Goal: Transaction & Acquisition: Obtain resource

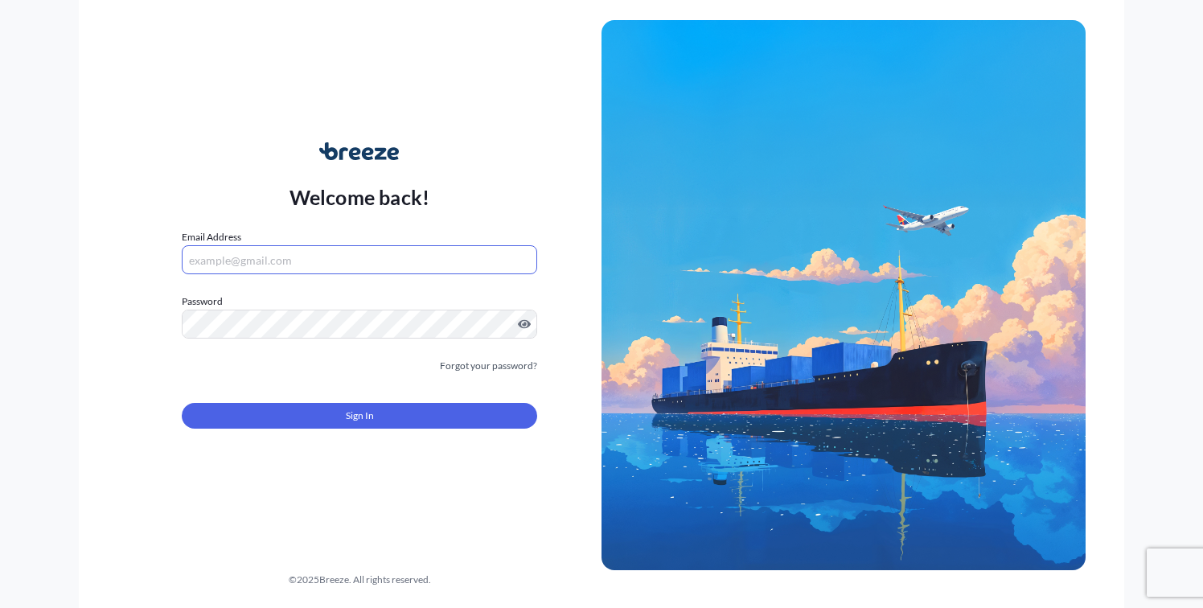
click at [248, 264] on input "Email Address" at bounding box center [359, 259] width 355 height 29
drag, startPoint x: 72, startPoint y: 143, endPoint x: 77, endPoint y: 150, distance: 8.5
click at [72, 144] on div "Welcome back! Email Address Password Must include: Upper & lower case letters S…" at bounding box center [601, 304] width 1203 height 608
click at [246, 250] on input "Email Address" at bounding box center [359, 259] width 355 height 29
type input "[PERSON_NAME][EMAIL_ADDRESS][DOMAIN_NAME]"
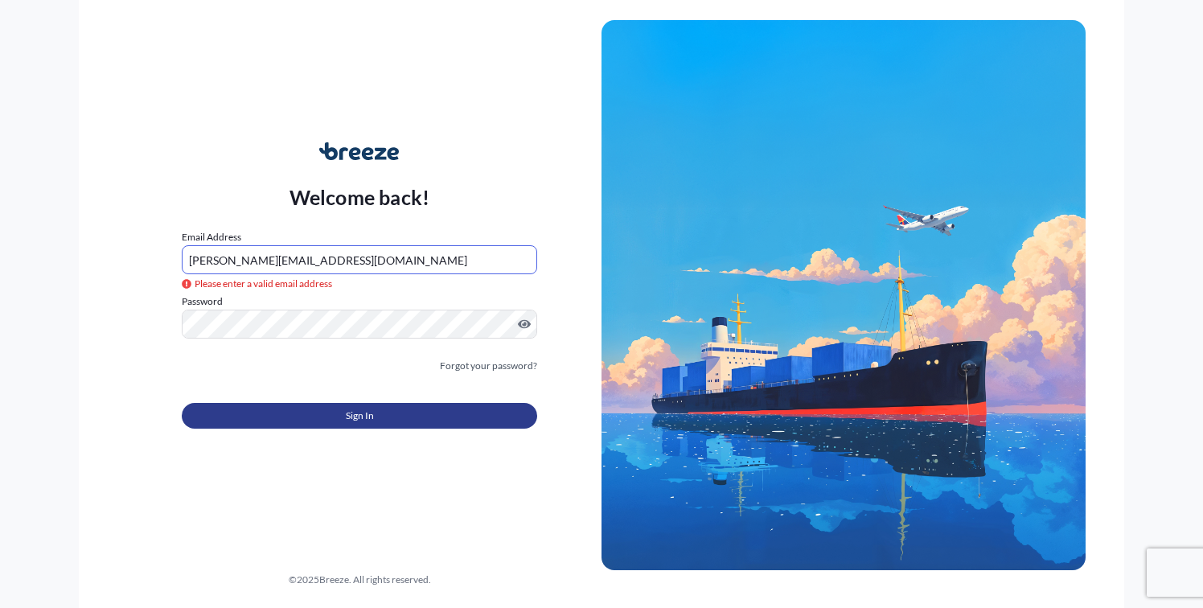
click at [346, 417] on span "Sign In" at bounding box center [360, 416] width 28 height 16
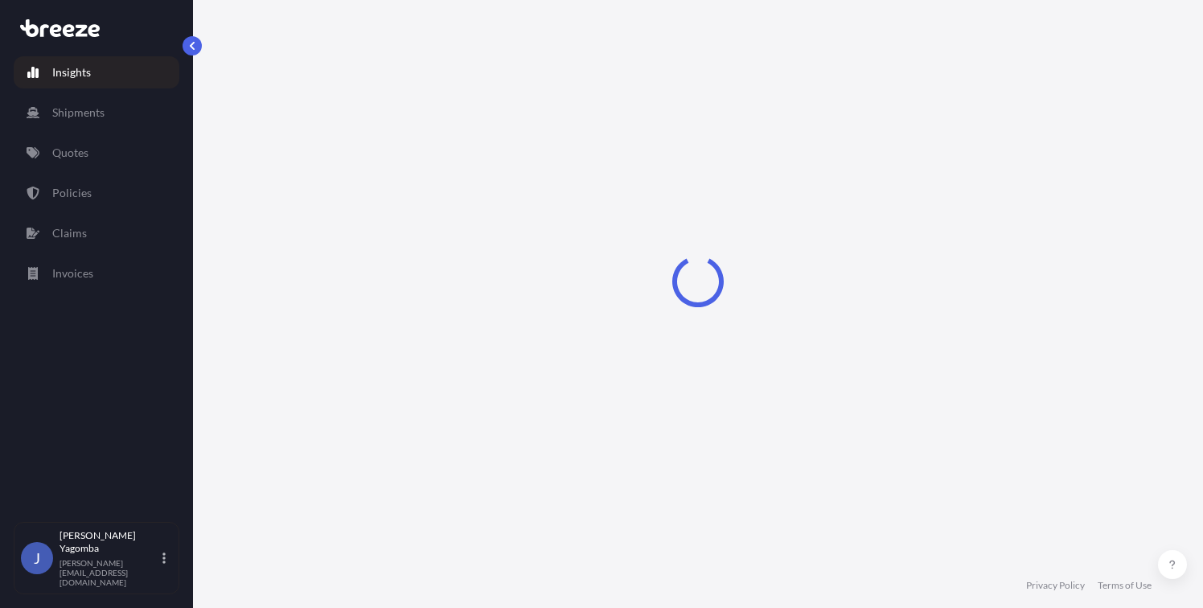
select select "2025"
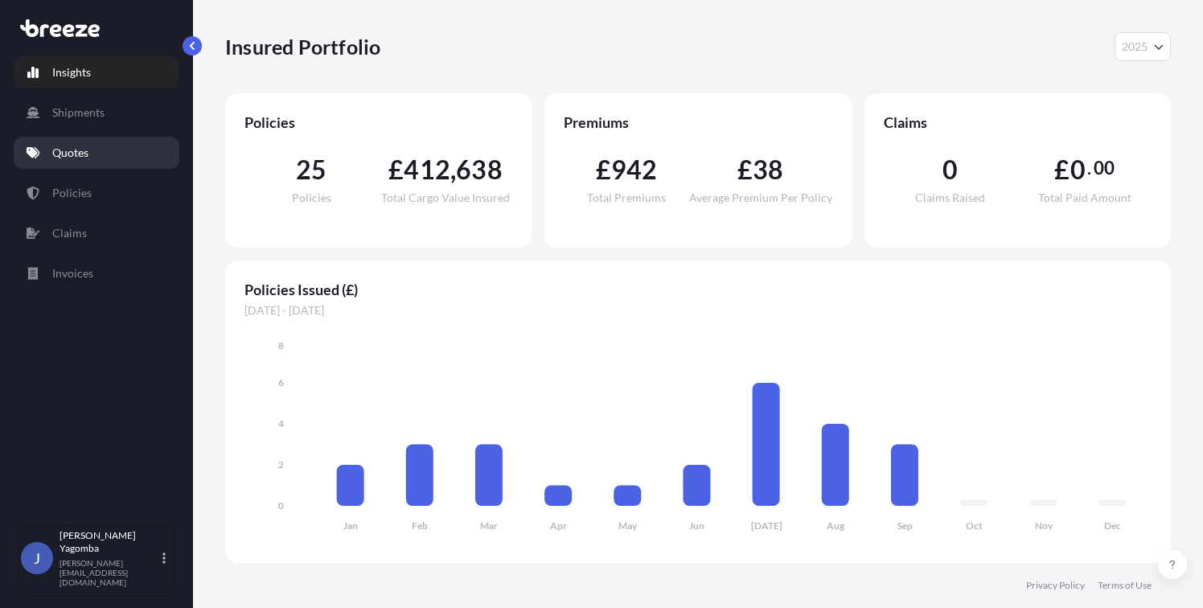
click at [72, 147] on p "Quotes" at bounding box center [70, 153] width 36 height 16
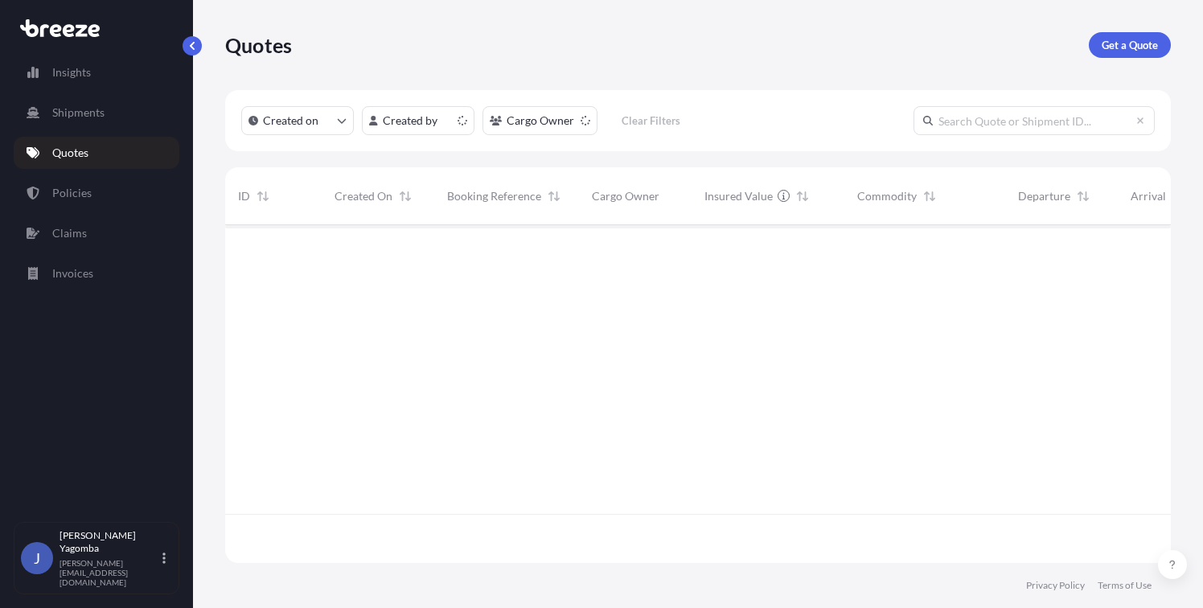
scroll to position [334, 933]
click at [1133, 50] on p "Get a Quote" at bounding box center [1129, 45] width 56 height 16
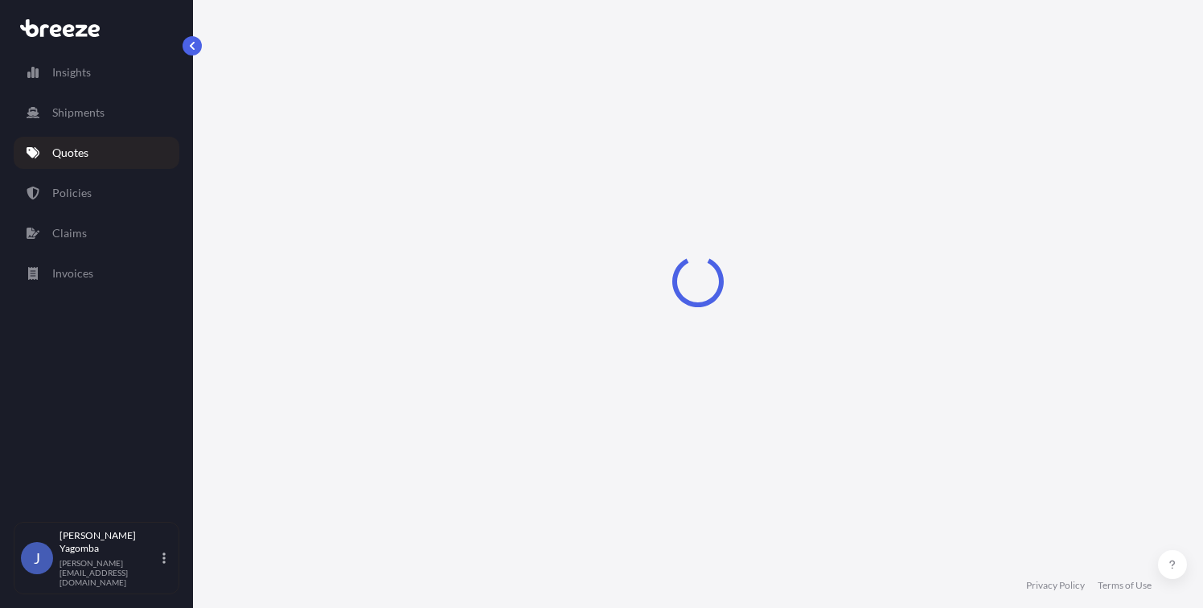
select select "Sea"
select select "1"
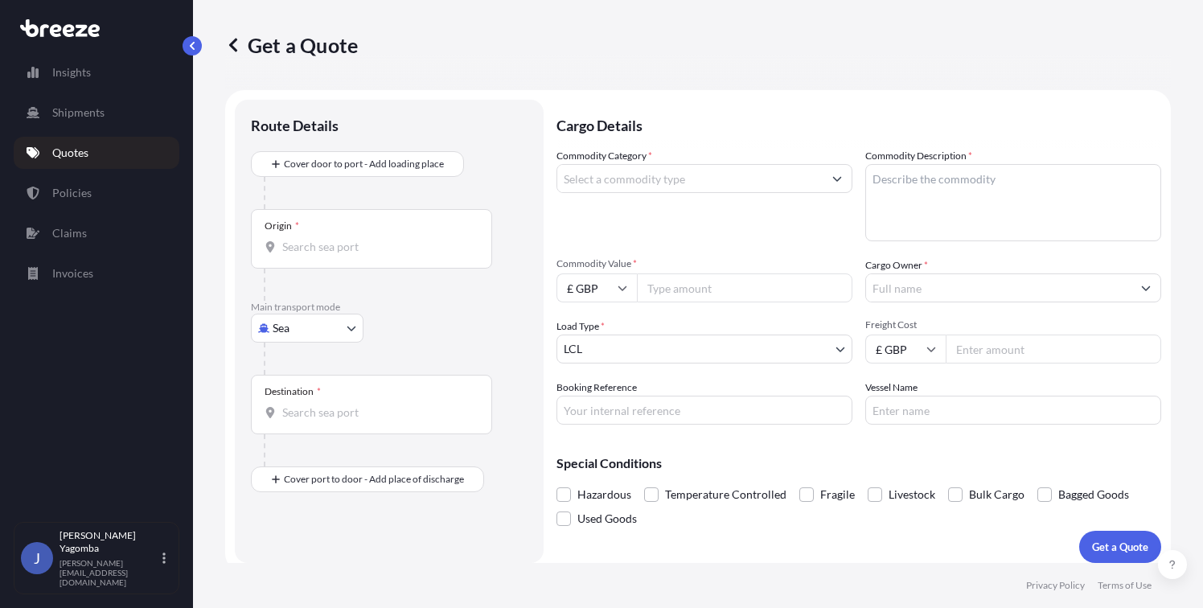
scroll to position [10, 0]
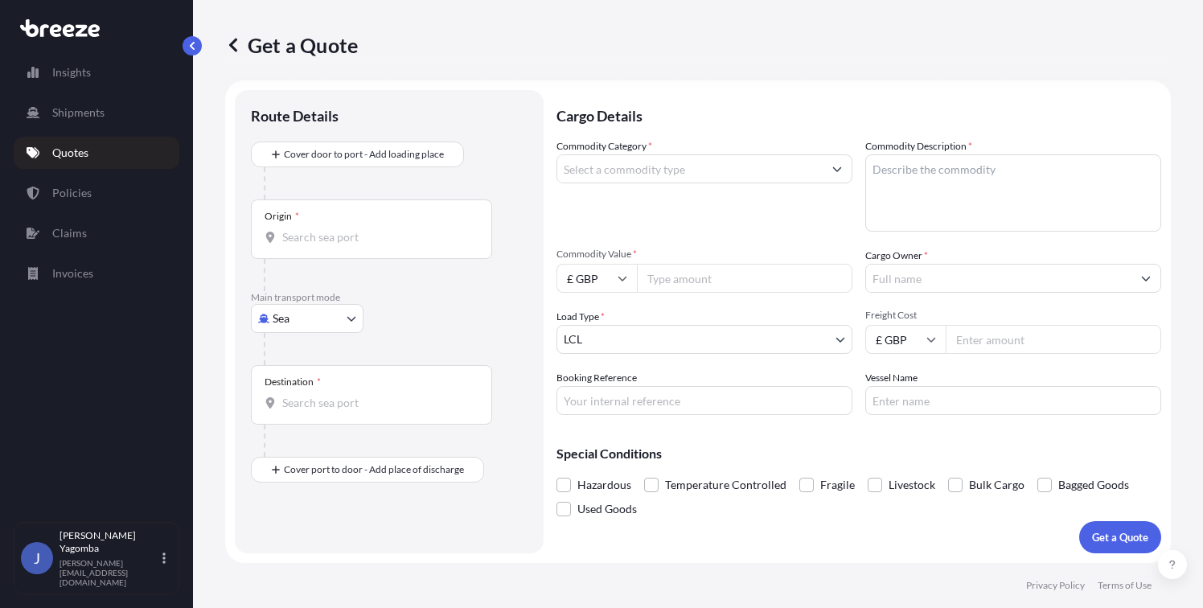
click at [326, 235] on input "Origin *" at bounding box center [377, 237] width 190 height 16
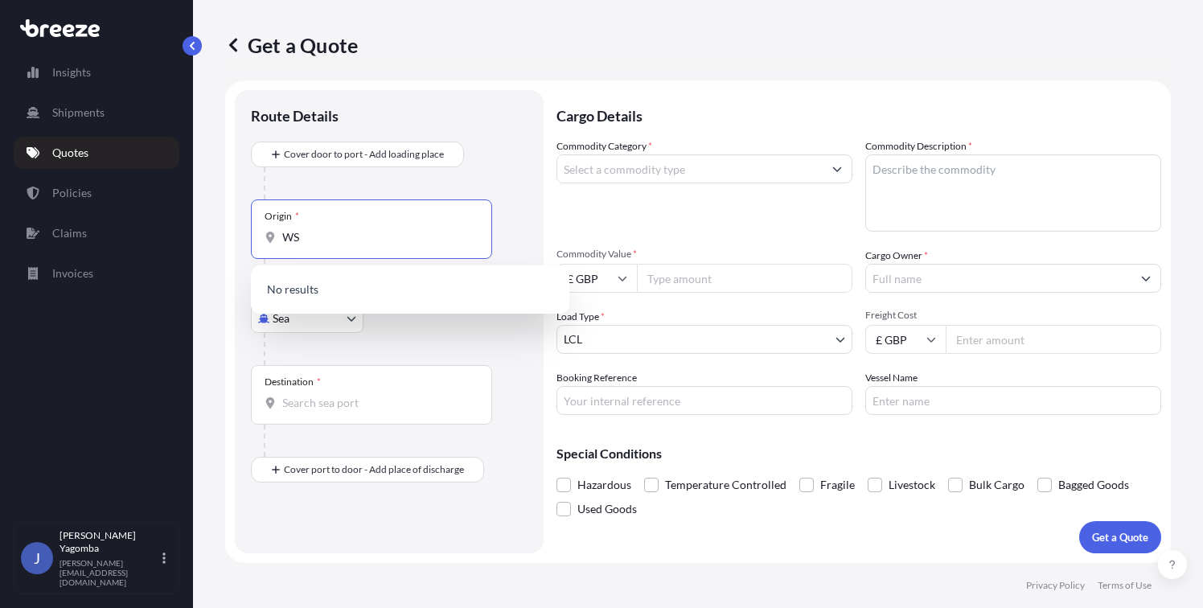
type input "W"
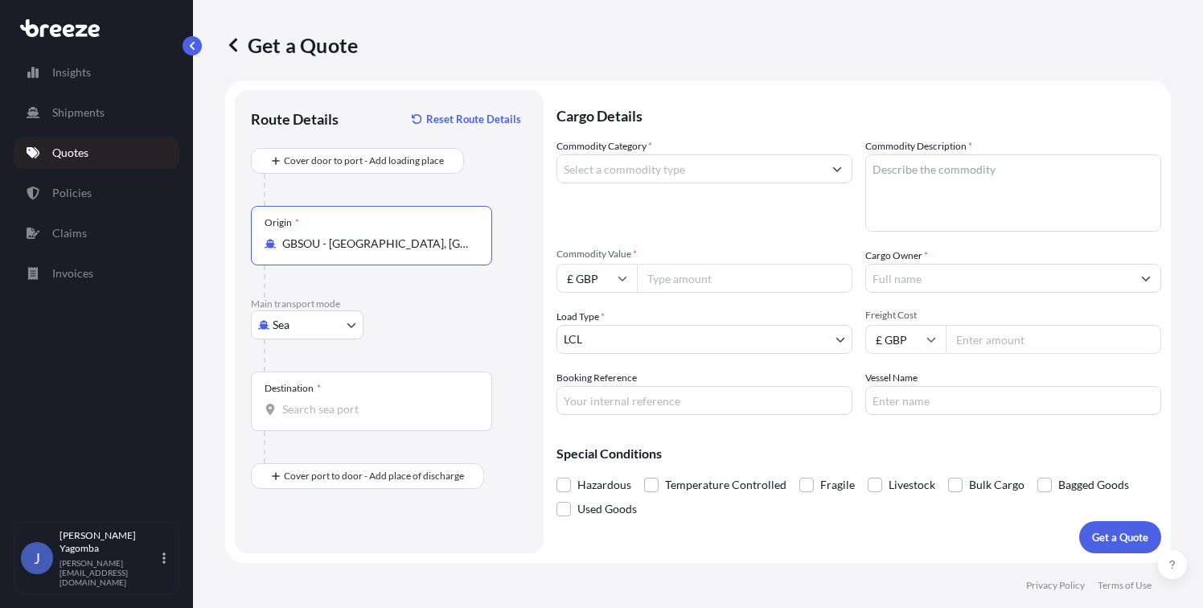
type input "GBSOU - [GEOGRAPHIC_DATA], [GEOGRAPHIC_DATA]"
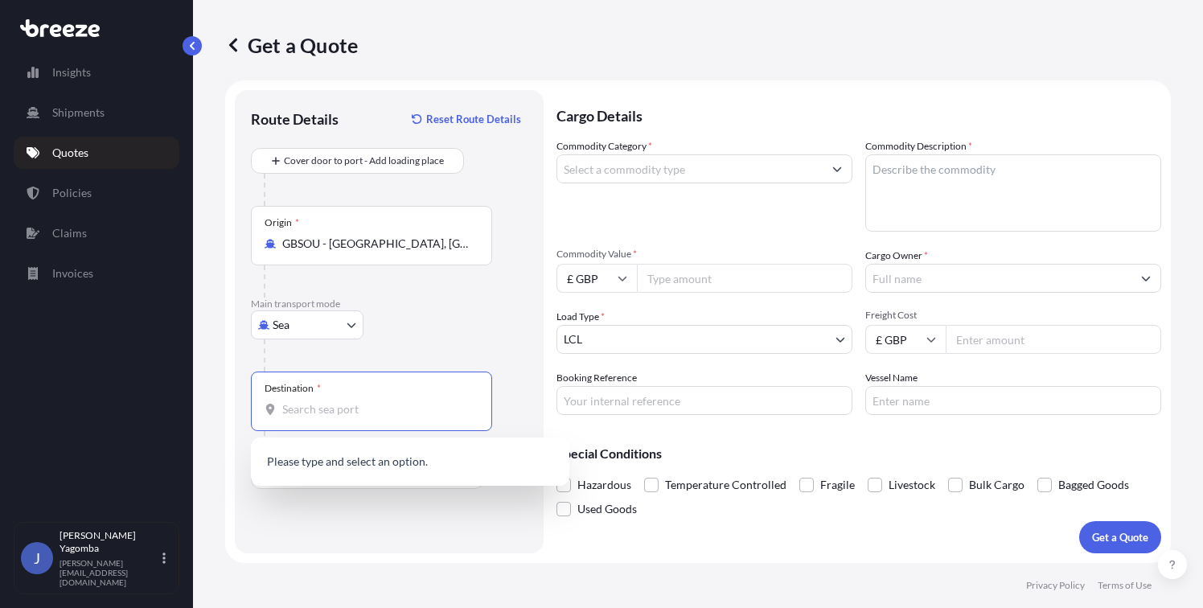
click at [288, 416] on input "Destination *" at bounding box center [377, 409] width 190 height 16
click at [334, 453] on div "CYLMS - [GEOGRAPHIC_DATA] [GEOGRAPHIC_DATA], [GEOGRAPHIC_DATA]" at bounding box center [409, 463] width 305 height 39
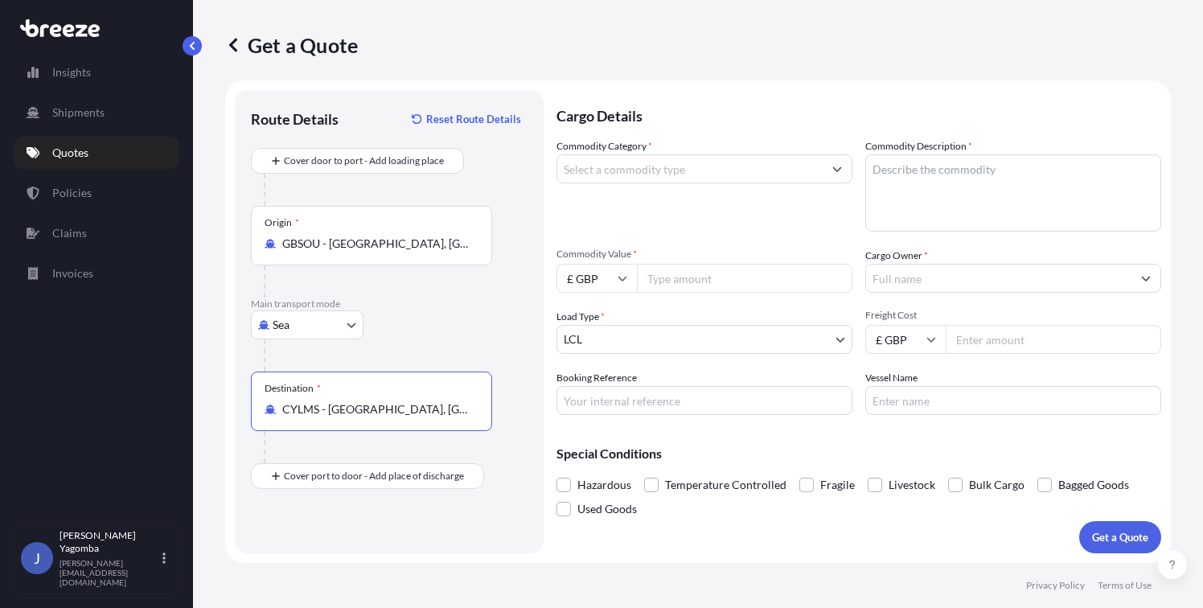
type input "CYLMS - [GEOGRAPHIC_DATA], [GEOGRAPHIC_DATA]"
click at [777, 175] on input "Commodity Category *" at bounding box center [689, 168] width 265 height 29
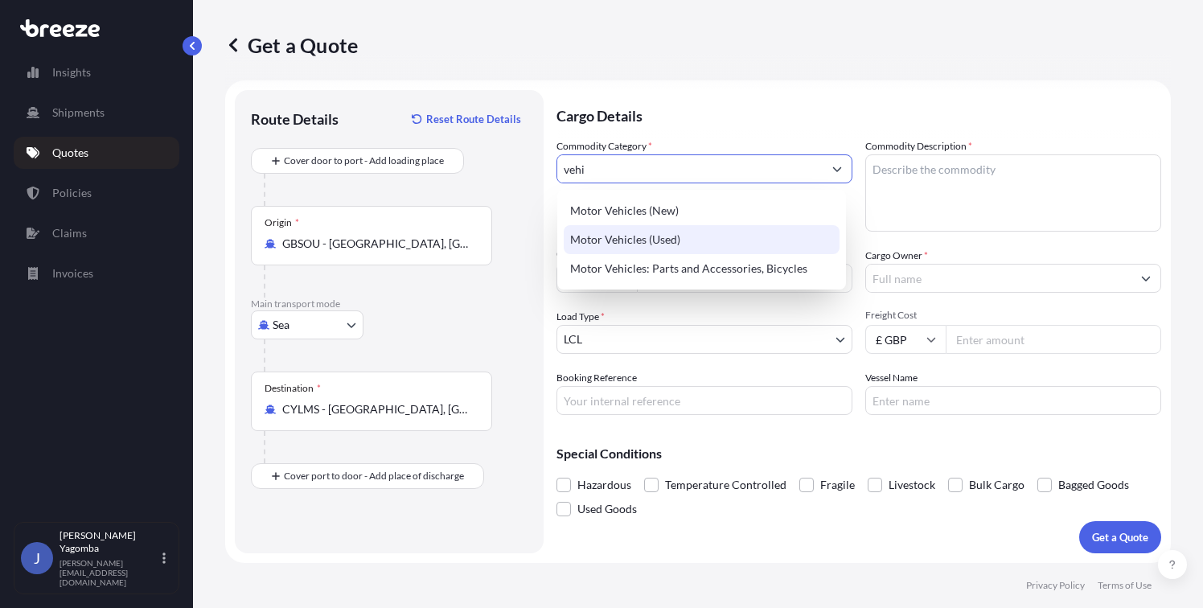
click at [677, 230] on div "Motor Vehicles (Used)" at bounding box center [702, 239] width 276 height 29
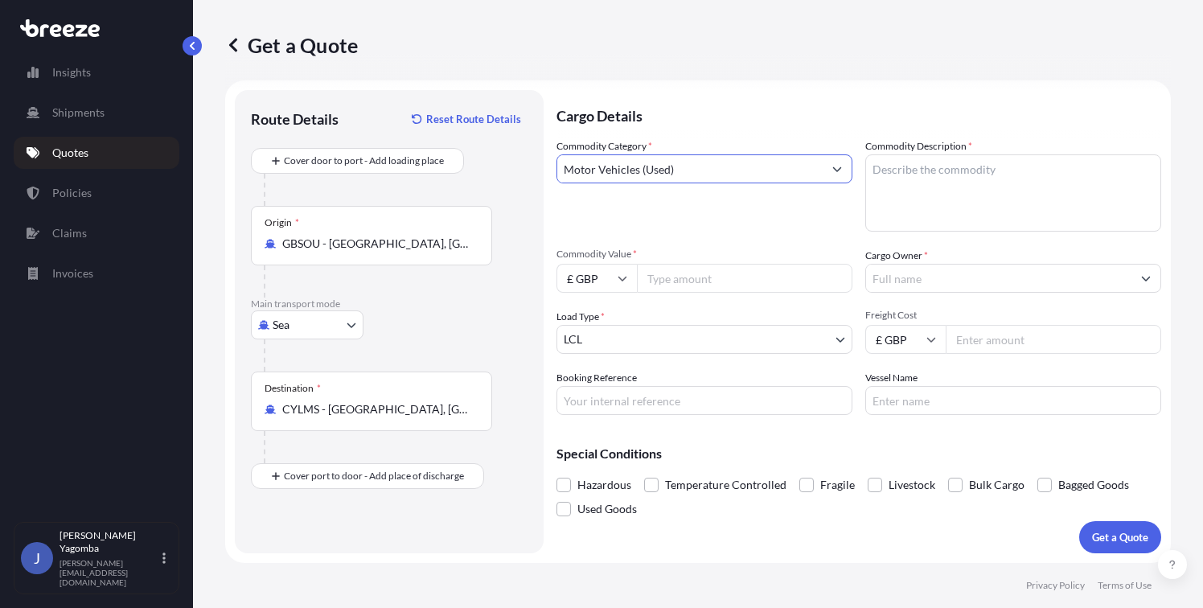
type input "Motor Vehicles (Used)"
click at [883, 168] on textarea "Commodity Description *" at bounding box center [1013, 192] width 296 height 77
type textarea "Jaguar E-Pace"
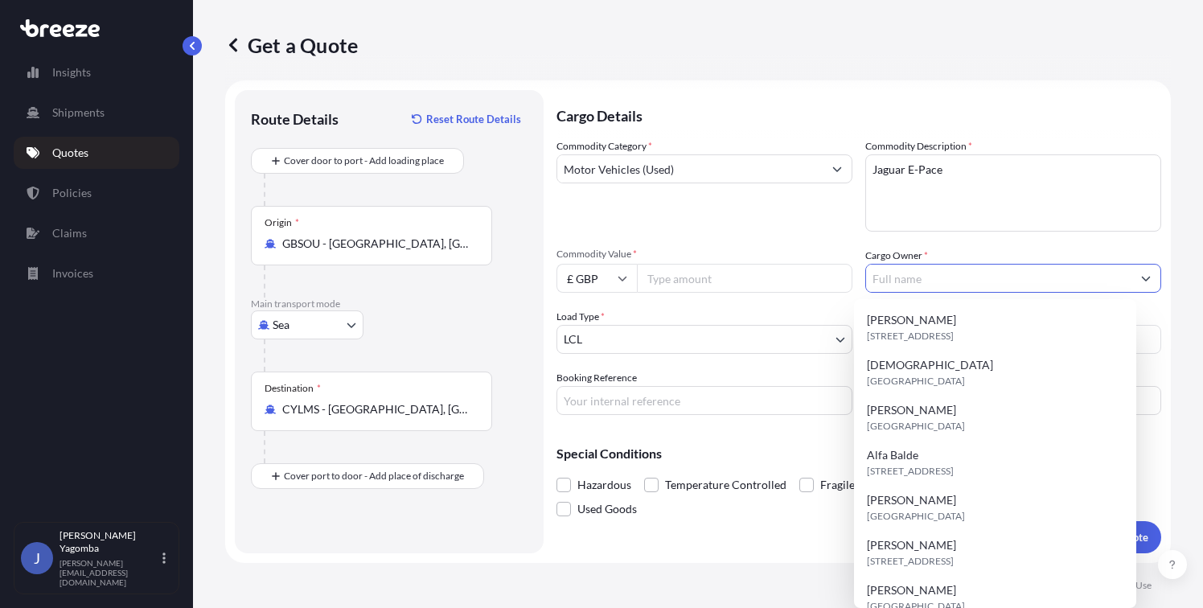
click at [899, 277] on input "Cargo Owner *" at bounding box center [998, 278] width 265 height 29
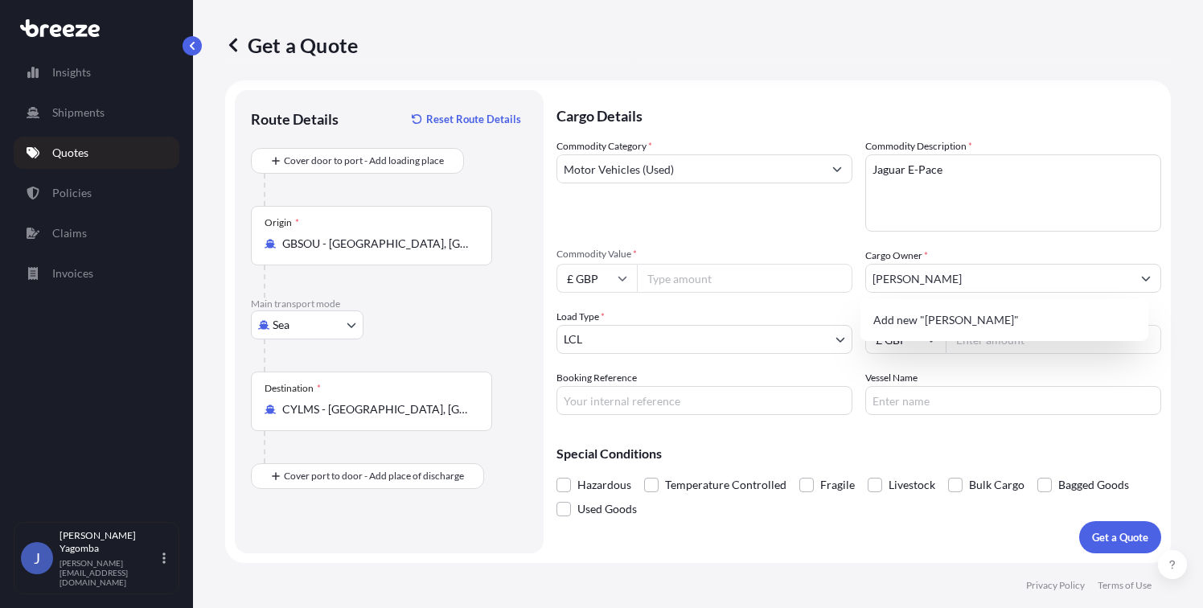
click at [872, 100] on p "Cargo Details" at bounding box center [858, 114] width 605 height 48
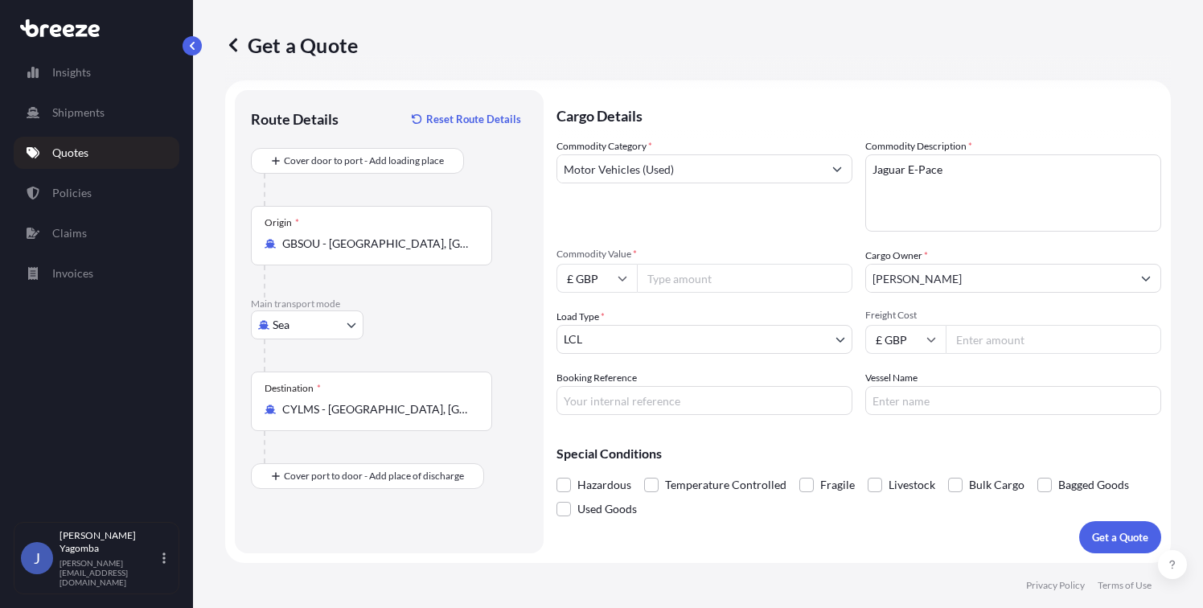
click at [934, 272] on input "[PERSON_NAME]" at bounding box center [998, 278] width 265 height 29
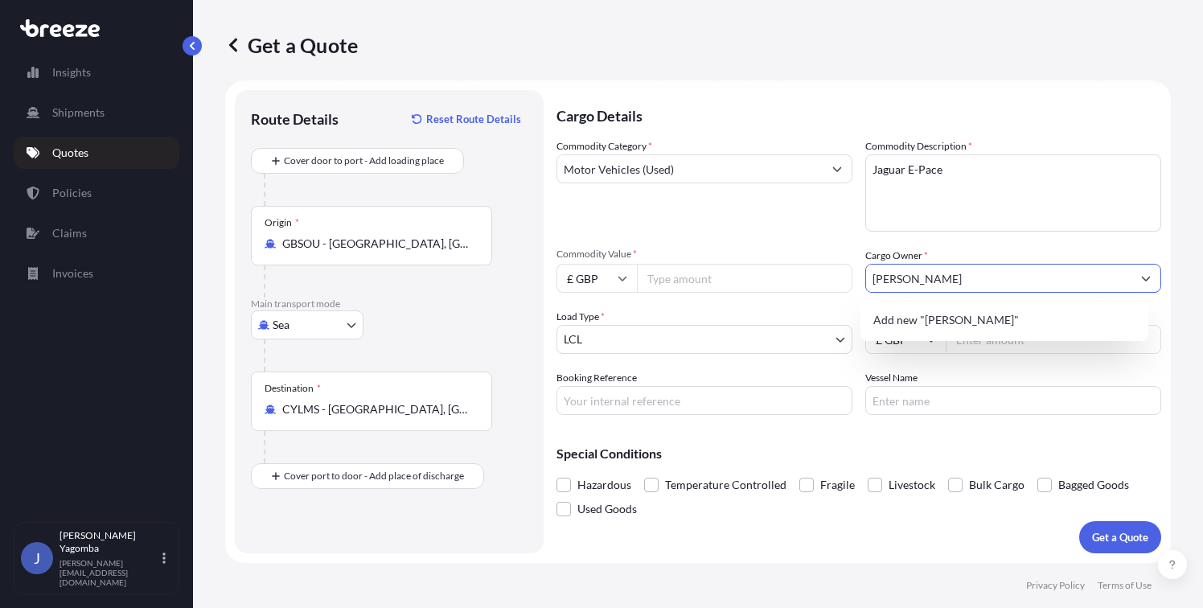
type input "[PERSON_NAME]"
click at [785, 216] on div "Commodity Category * Motor Vehicles (Used)" at bounding box center [704, 184] width 296 height 93
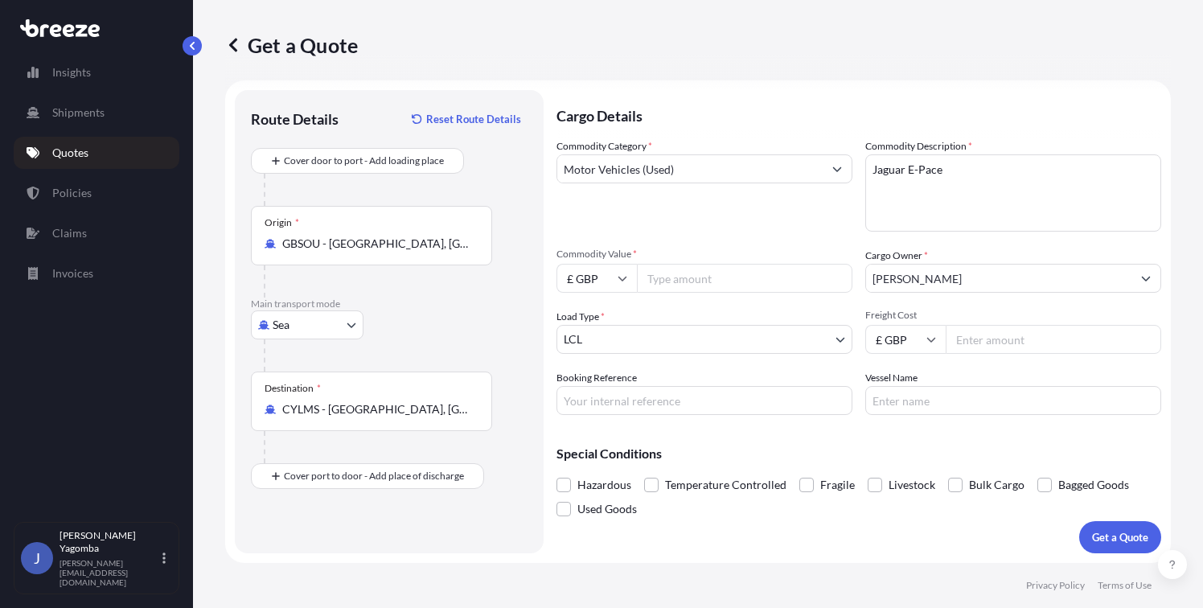
click at [689, 283] on input "Commodity Value *" at bounding box center [744, 278] width 215 height 29
type input "24000"
click at [994, 344] on input "Freight Cost" at bounding box center [1052, 339] width 215 height 29
type input "1030"
click at [921, 401] on input "Vessel Name" at bounding box center [1013, 400] width 296 height 29
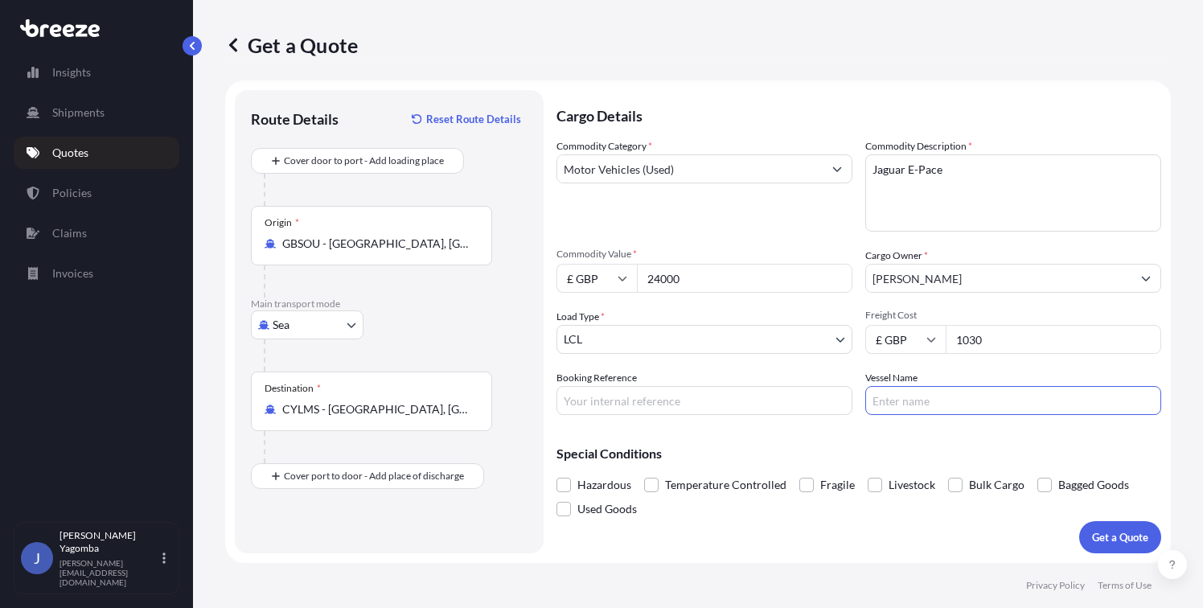
type input "TBC"
click at [639, 400] on input "Booking Reference" at bounding box center [704, 400] width 296 height 29
type input "N/A"
click at [1105, 530] on p "Get a Quote" at bounding box center [1120, 537] width 56 height 16
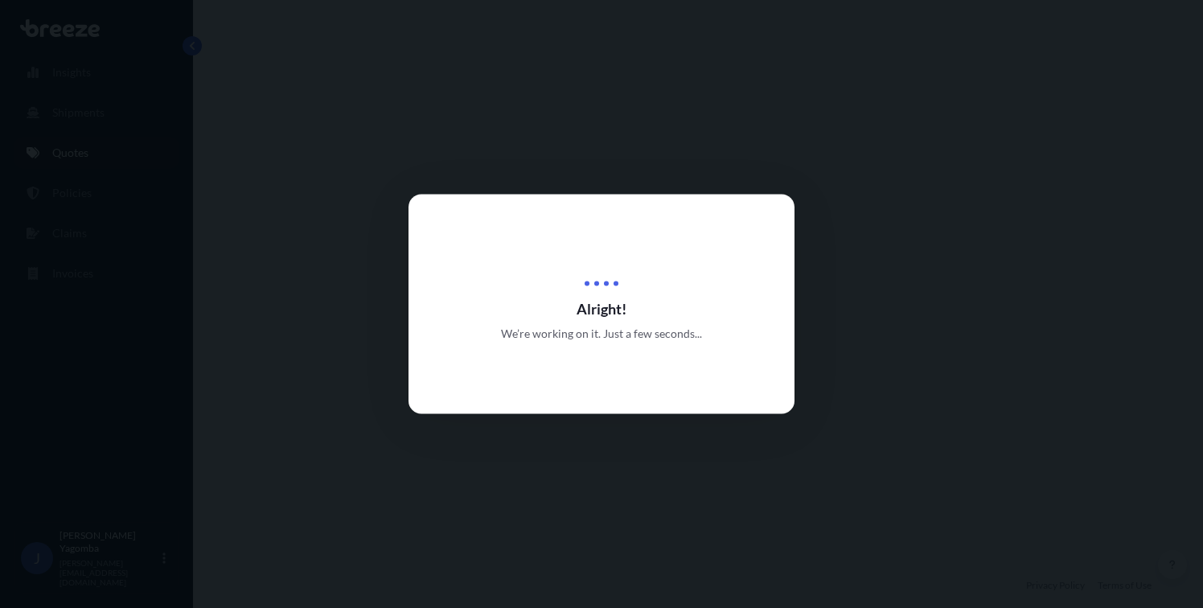
select select "Sea"
select select "1"
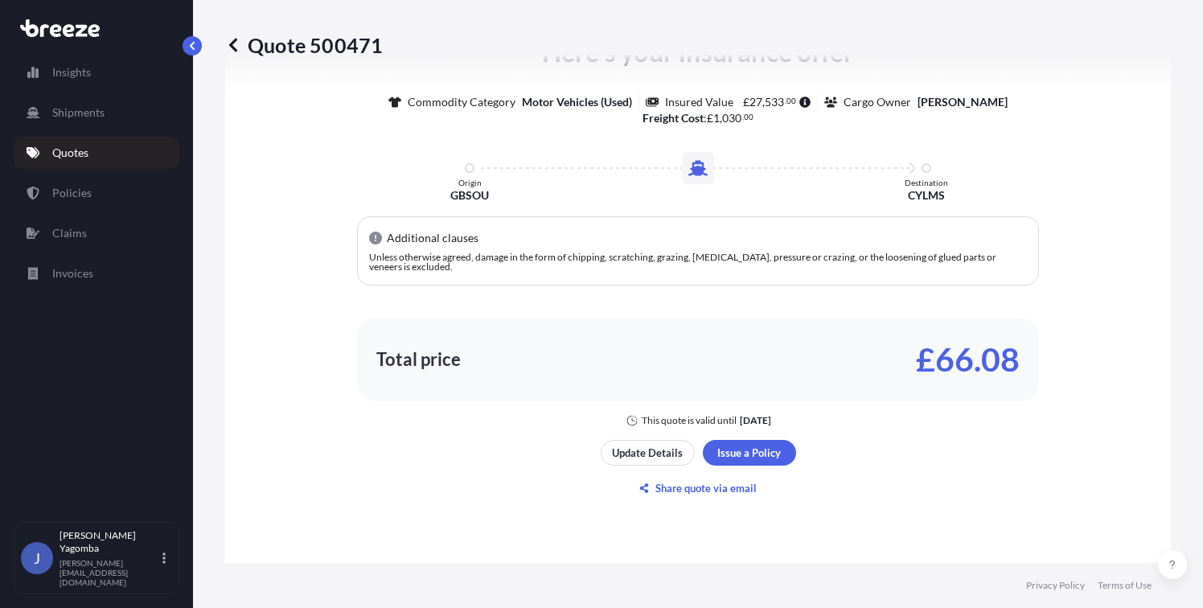
scroll to position [1090, 0]
